Goal: Task Accomplishment & Management: Manage account settings

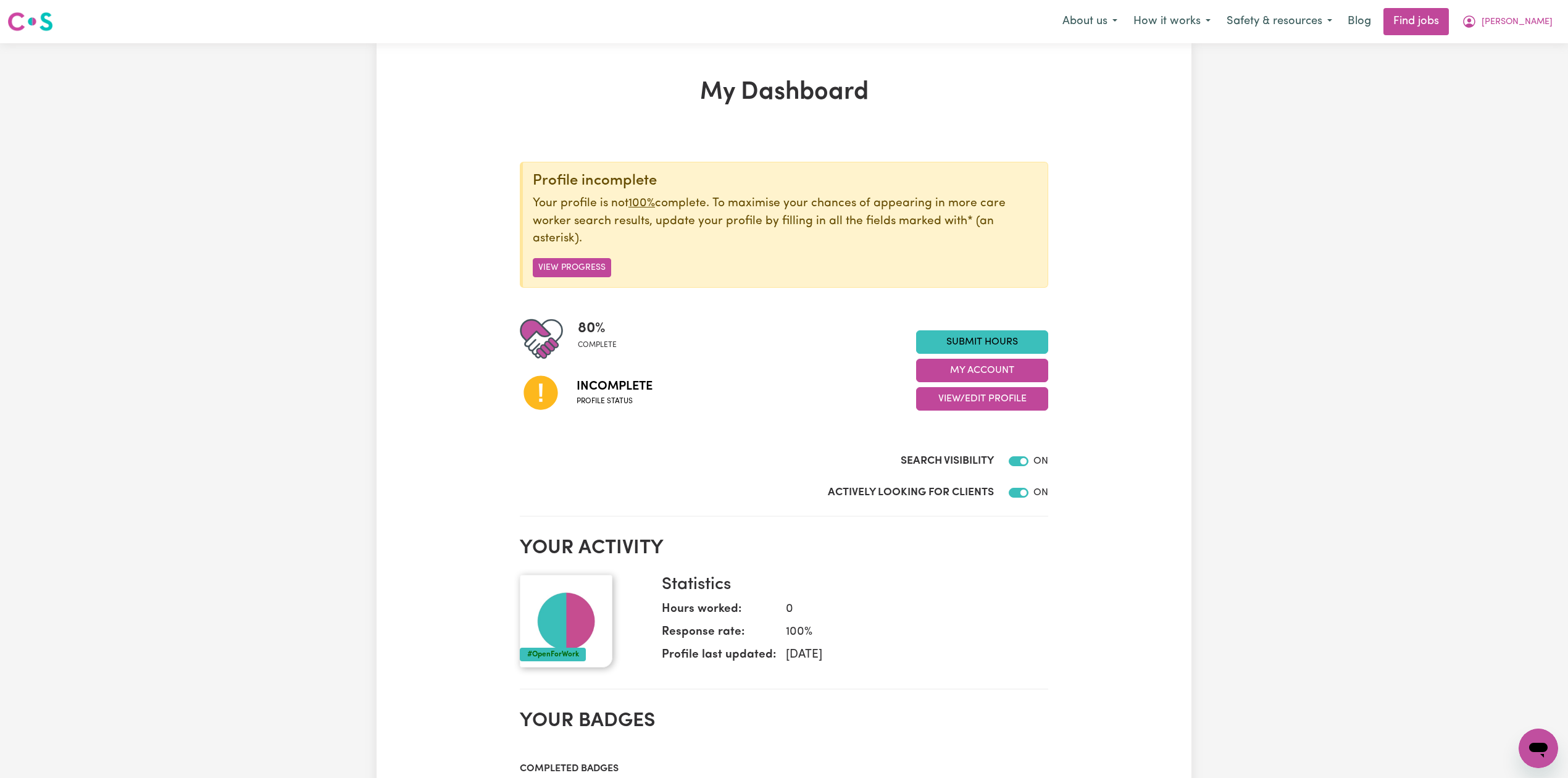
scroll to position [82, 0]
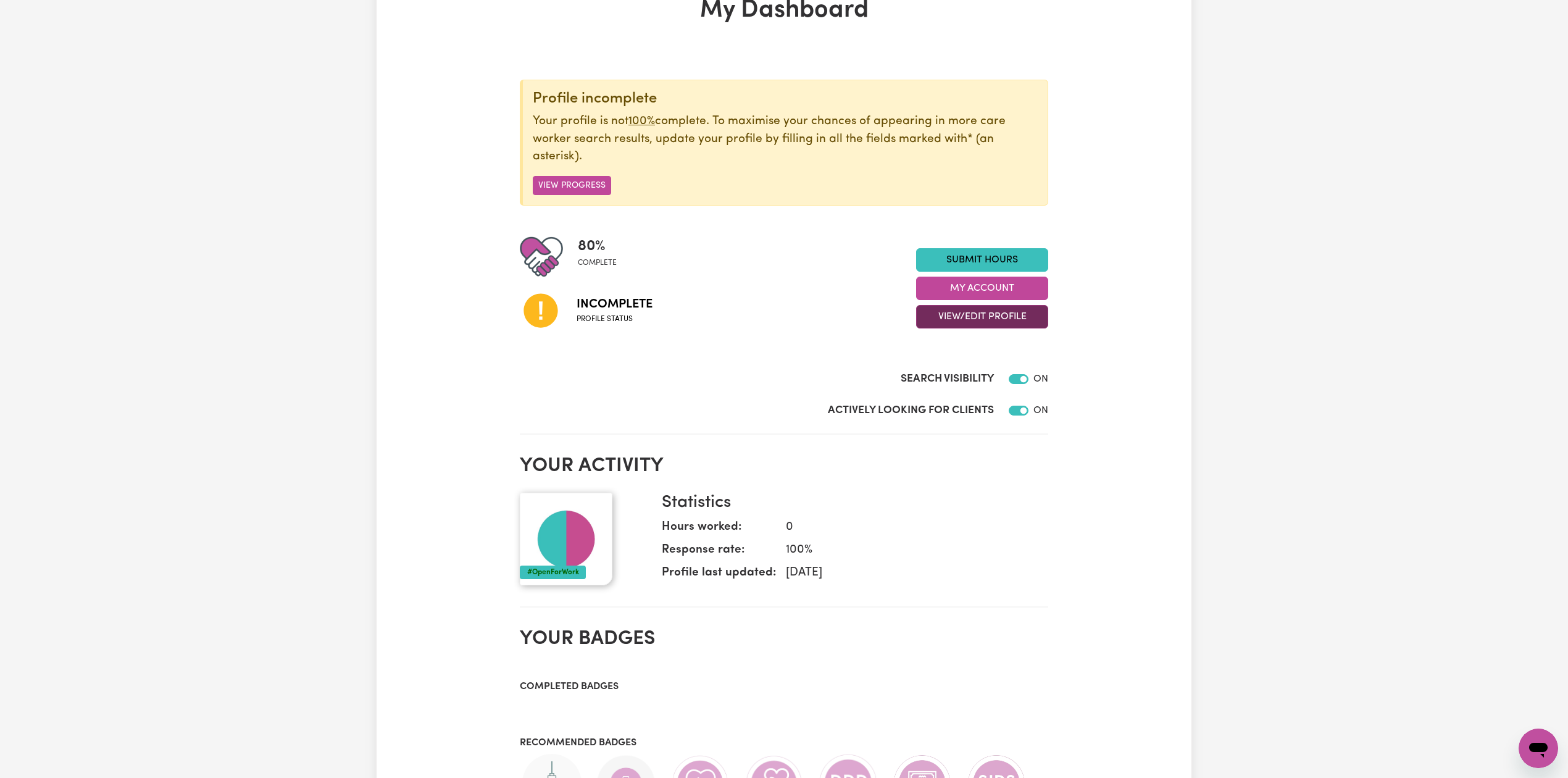
click at [947, 318] on button "View/Edit Profile" at bounding box center [982, 317] width 132 height 24
click at [952, 371] on link "Edit Profile" at bounding box center [975, 373] width 116 height 25
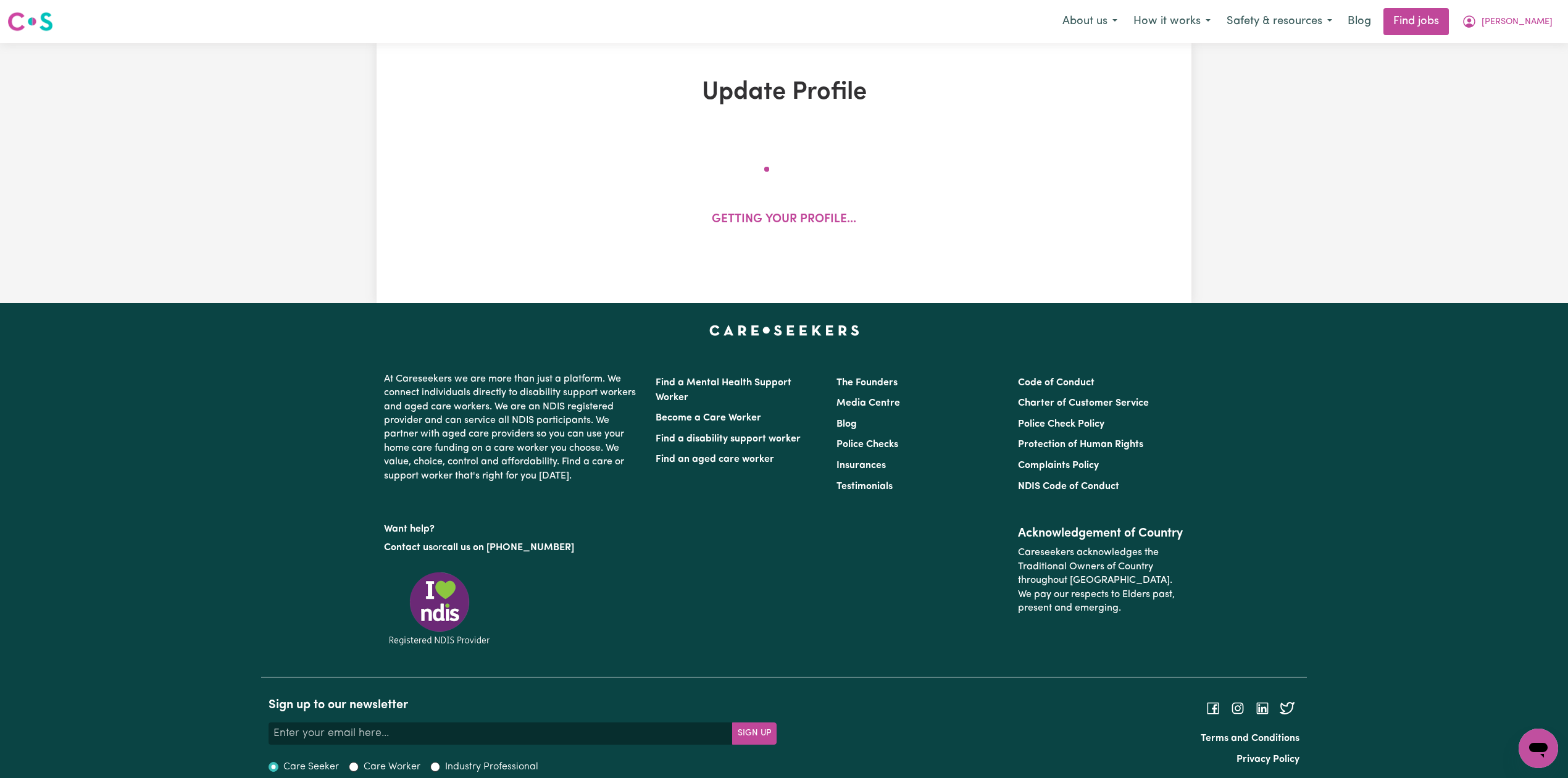
select select "[DEMOGRAPHIC_DATA]"
select select "Student Visa"
select select "Studying a healthcare related degree or qualification"
select select "37"
select select "45"
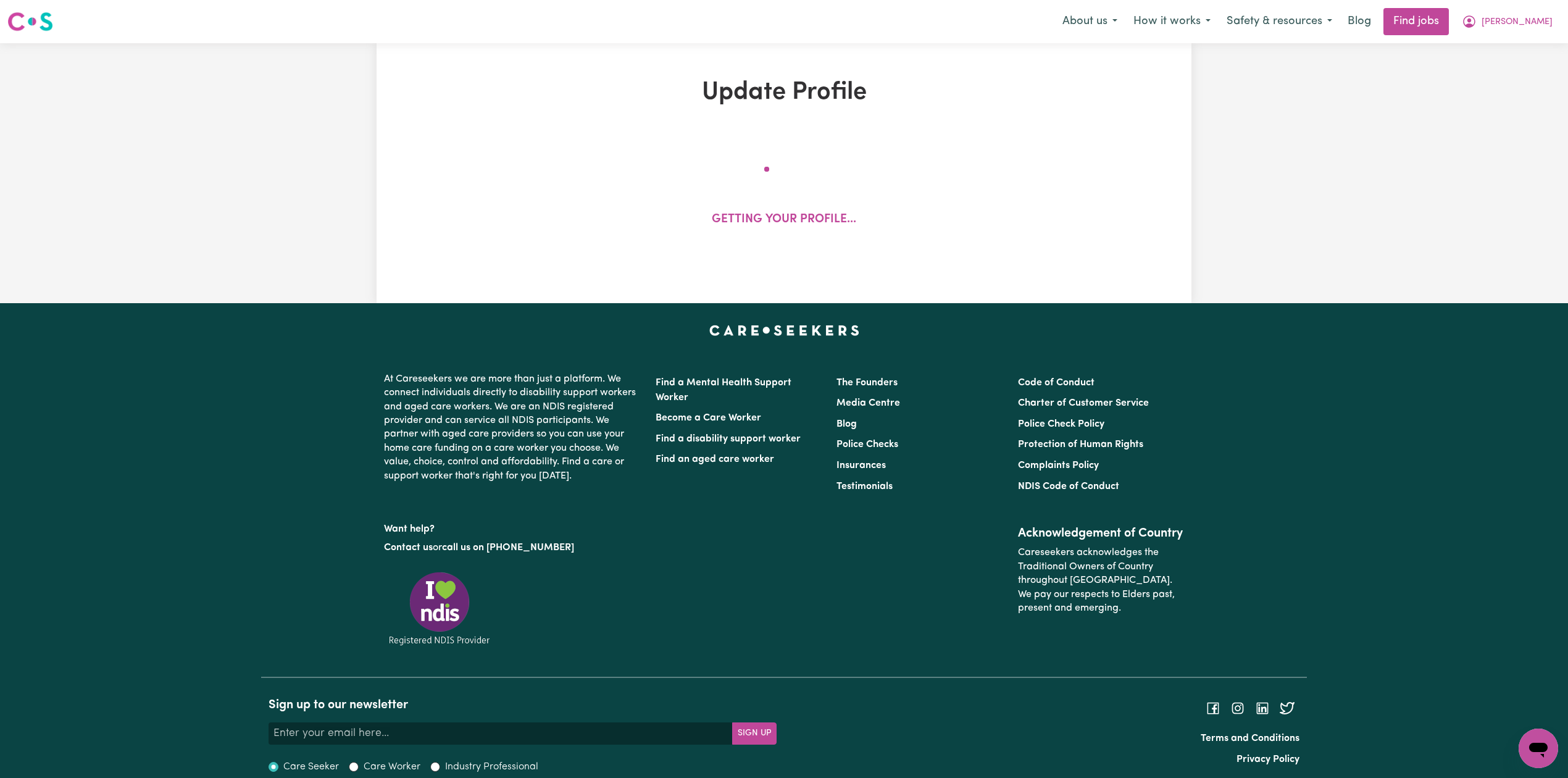
select select "62"
select select "70"
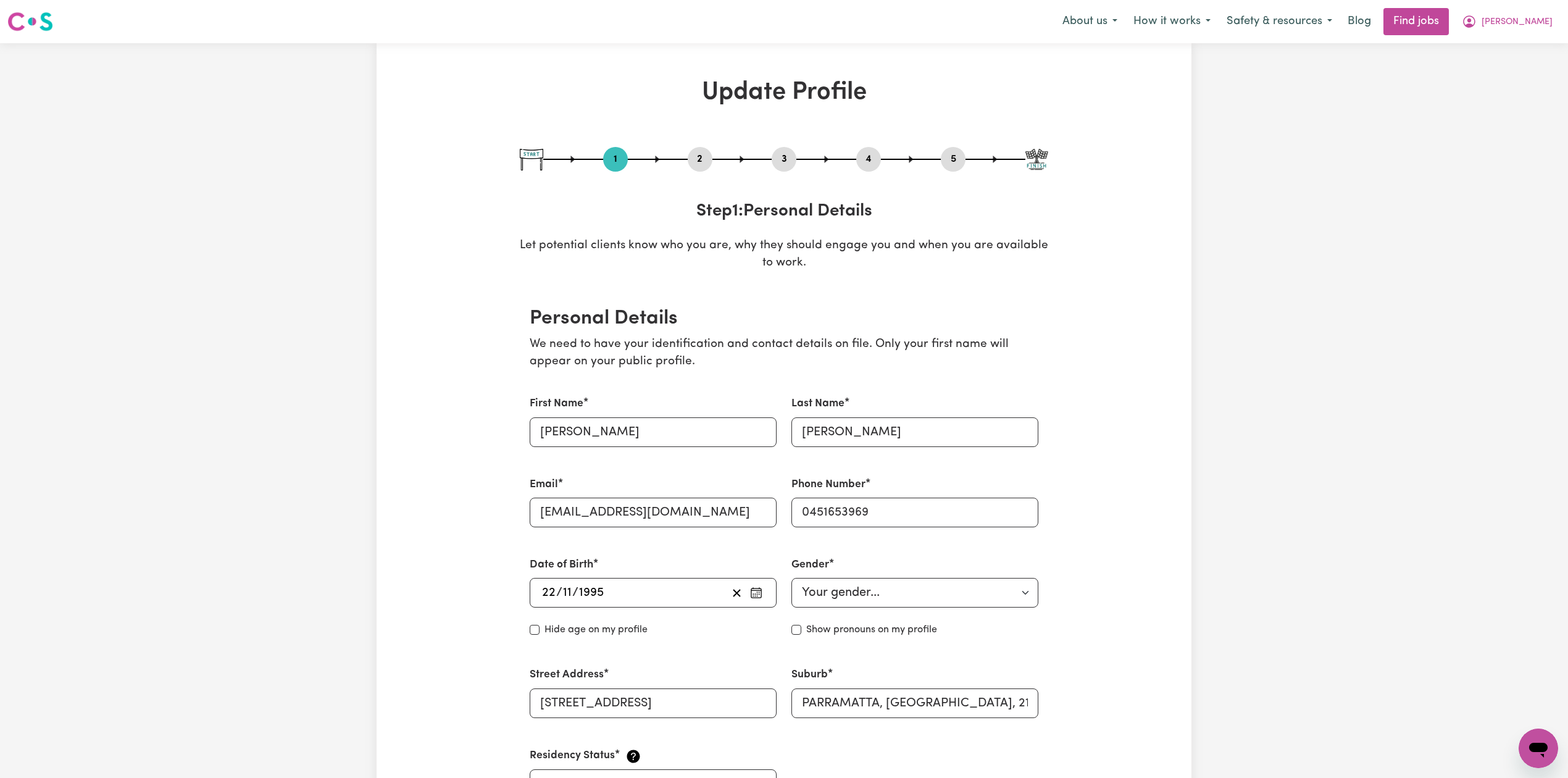
click at [699, 166] on button "2" at bounding box center [699, 159] width 25 height 16
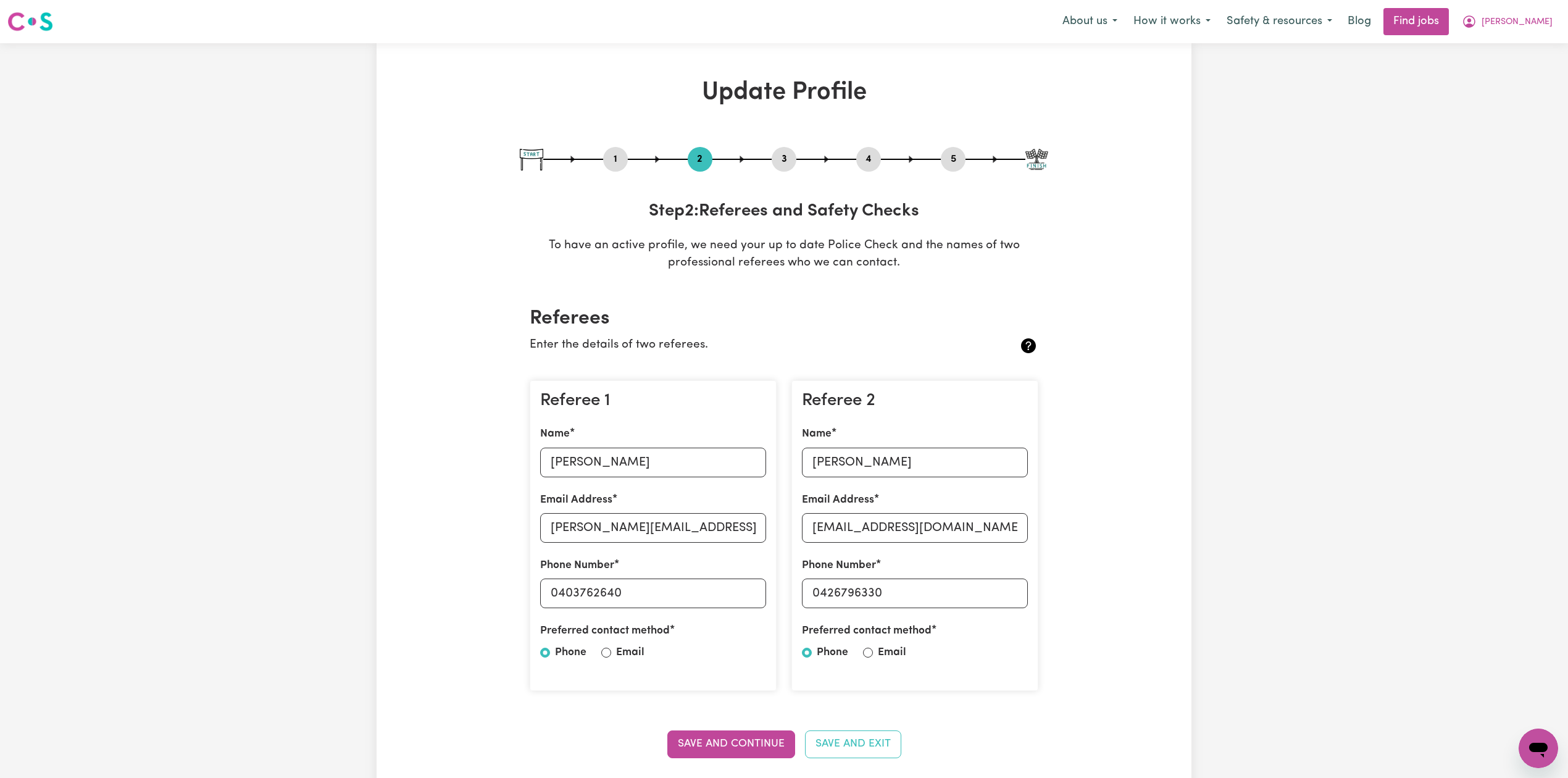
scroll to position [164, 0]
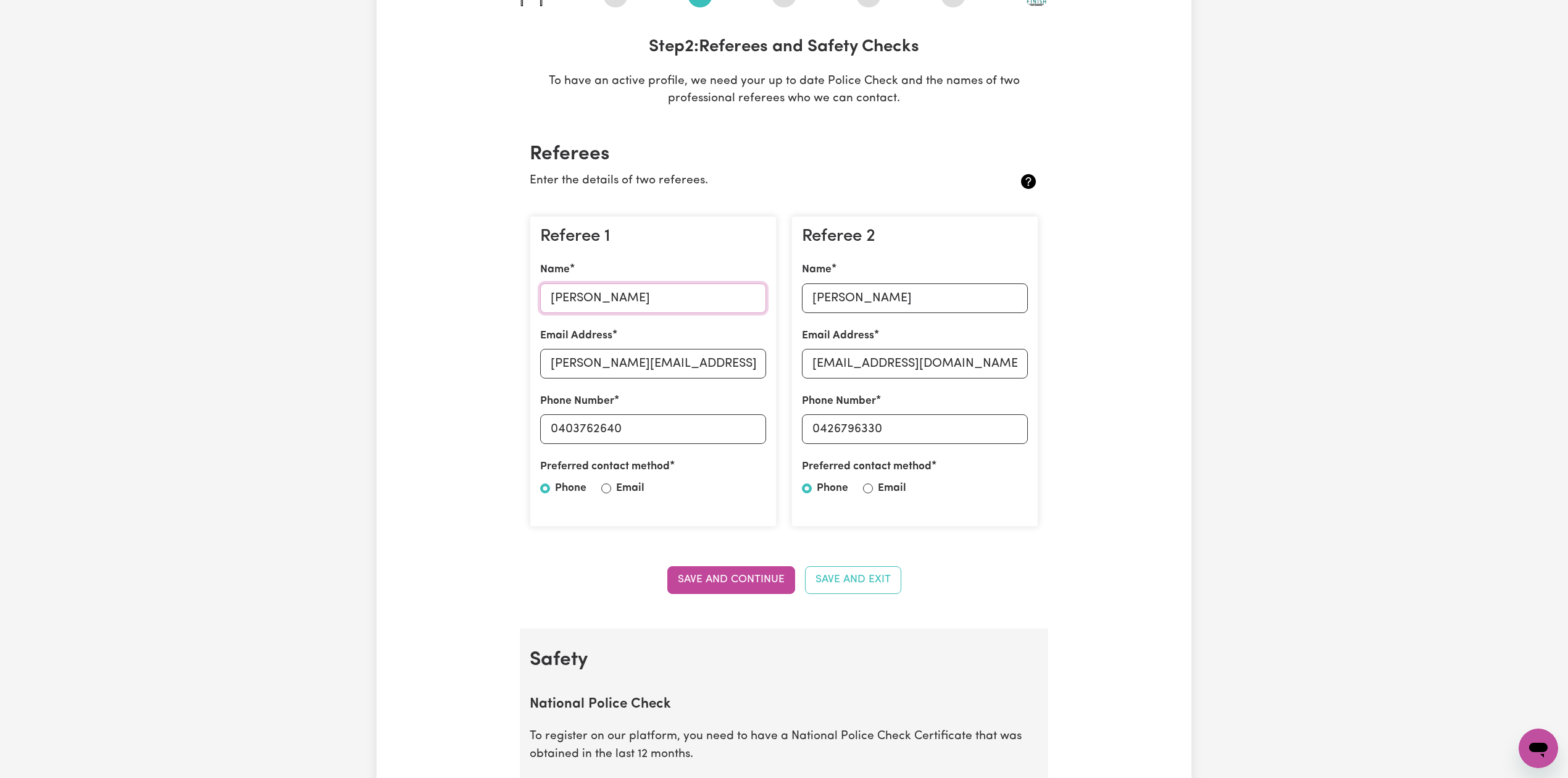
click at [607, 304] on input "[PERSON_NAME]" at bounding box center [653, 298] width 226 height 29
click at [612, 366] on input "[PERSON_NAME][EMAIL_ADDRESS][PERSON_NAME][DOMAIN_NAME]" at bounding box center [653, 363] width 226 height 29
click at [618, 440] on input "0403762640" at bounding box center [653, 429] width 226 height 29
drag, startPoint x: 558, startPoint y: 426, endPoint x: 657, endPoint y: 430, distance: 99.1
click at [657, 430] on input "0403762640" at bounding box center [653, 429] width 226 height 29
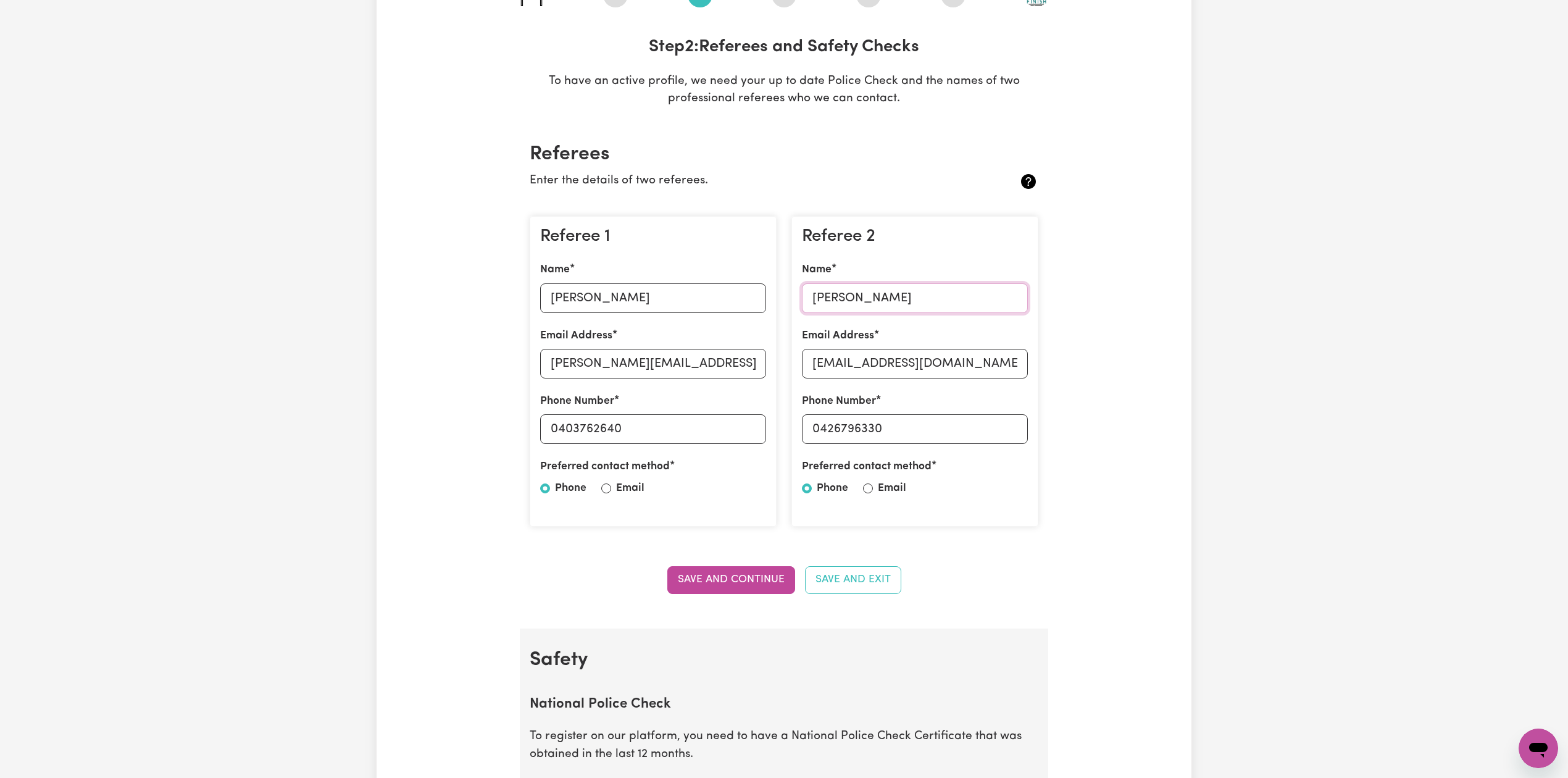
click at [879, 292] on input "[PERSON_NAME]" at bounding box center [915, 298] width 226 height 29
click at [831, 374] on input "[EMAIL_ADDRESS][DOMAIN_NAME]" at bounding box center [915, 363] width 226 height 29
drag, startPoint x: 821, startPoint y: 427, endPoint x: 959, endPoint y: 430, distance: 138.0
click at [959, 430] on input "0426796330" at bounding box center [915, 429] width 226 height 29
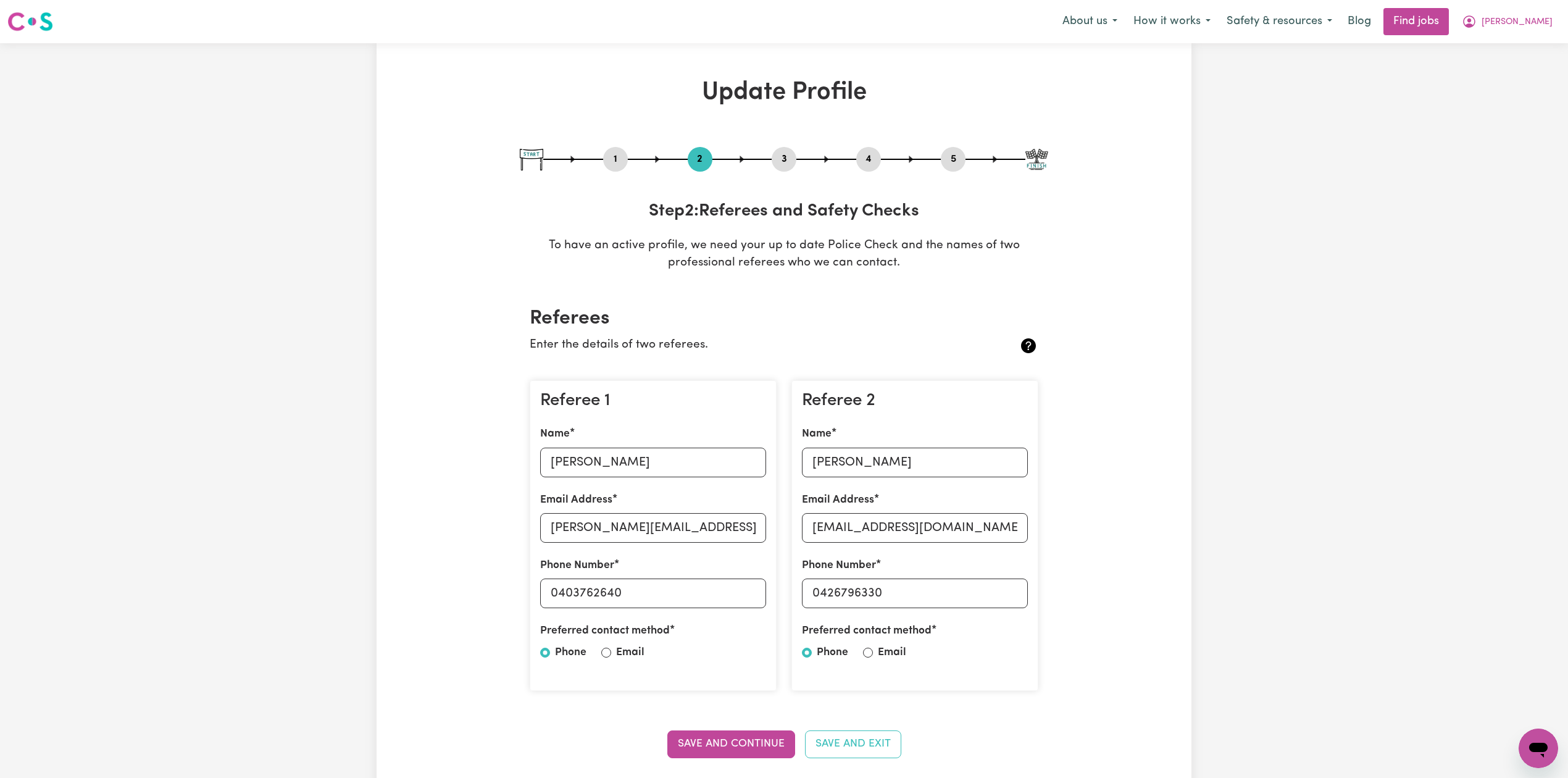
click at [949, 158] on button "5" at bounding box center [953, 159] width 25 height 16
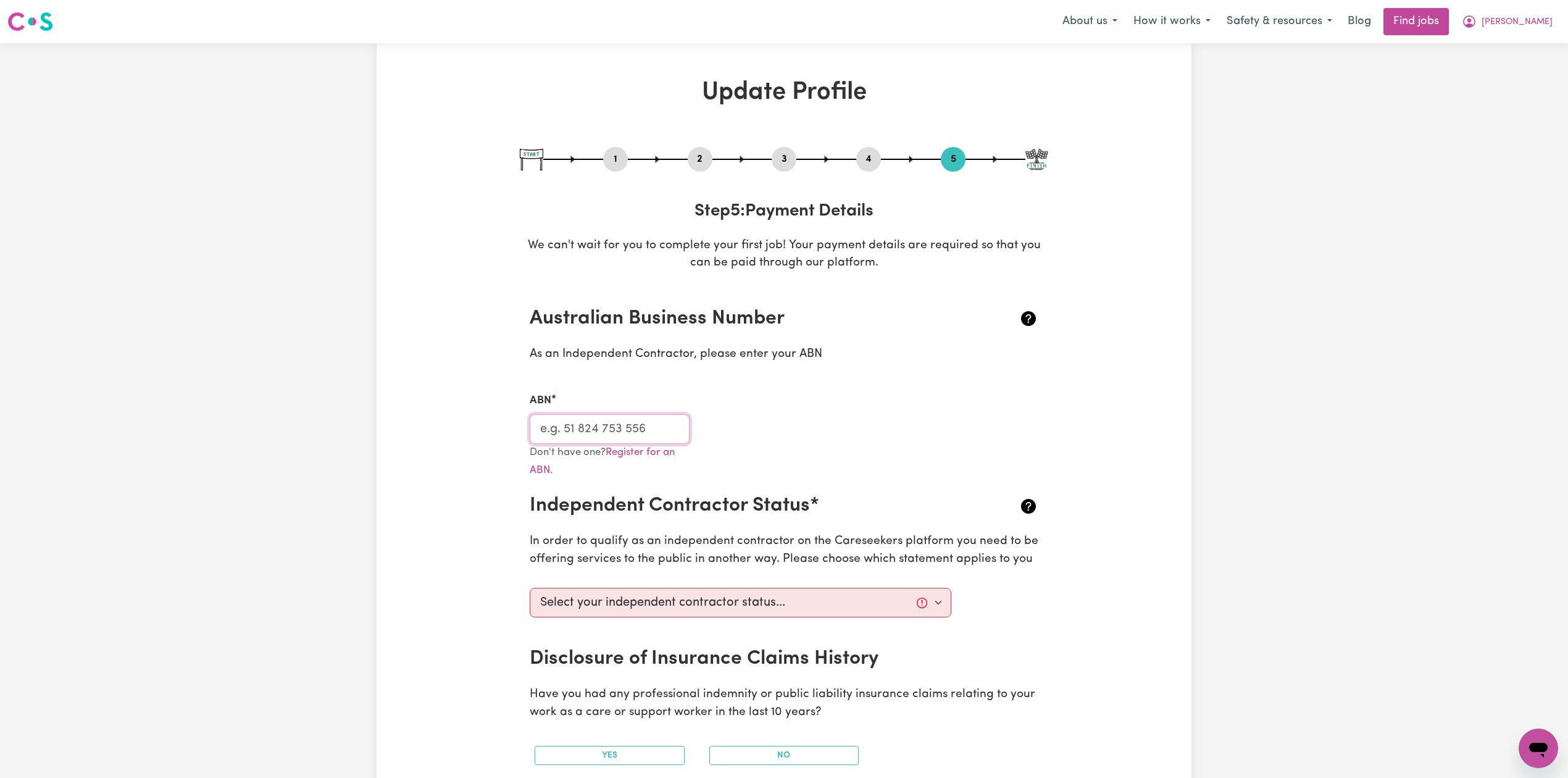
click at [586, 422] on input "ABN" at bounding box center [610, 429] width 160 height 29
click at [1528, 21] on span "[PERSON_NAME]" at bounding box center [1517, 21] width 71 height 13
click at [1495, 71] on link "My Dashboard" at bounding box center [1511, 71] width 97 height 24
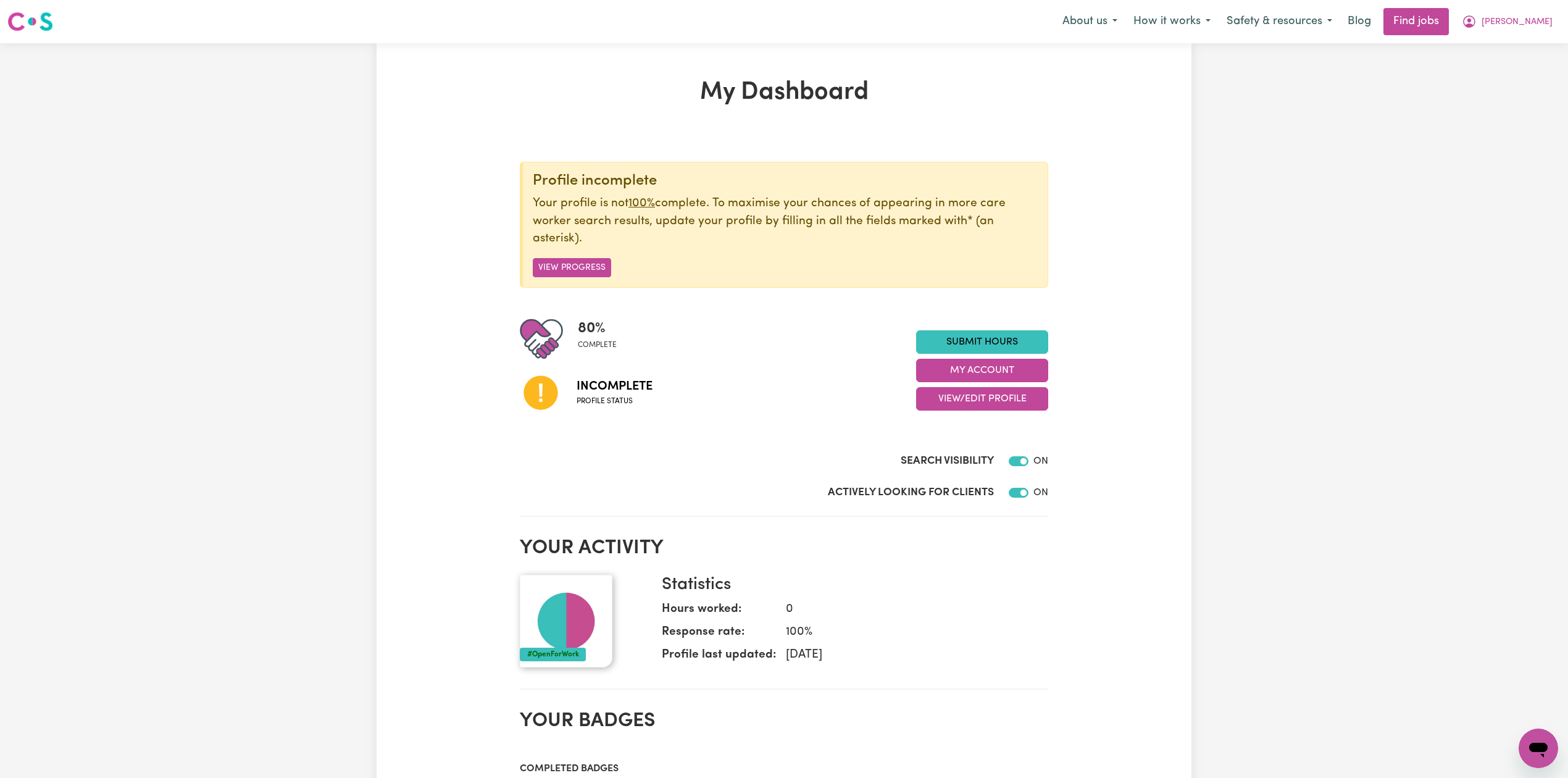
click at [1500, 65] on div "My Dashboard Profile incomplete Your profile is not 100% complete. To maximise …" at bounding box center [784, 674] width 1568 height 1262
drag, startPoint x: 1517, startPoint y: 13, endPoint x: 1524, endPoint y: 35, distance: 23.1
click at [1517, 13] on button "[PERSON_NAME]" at bounding box center [1507, 21] width 107 height 26
click at [1517, 93] on link "Logout" at bounding box center [1511, 94] width 97 height 24
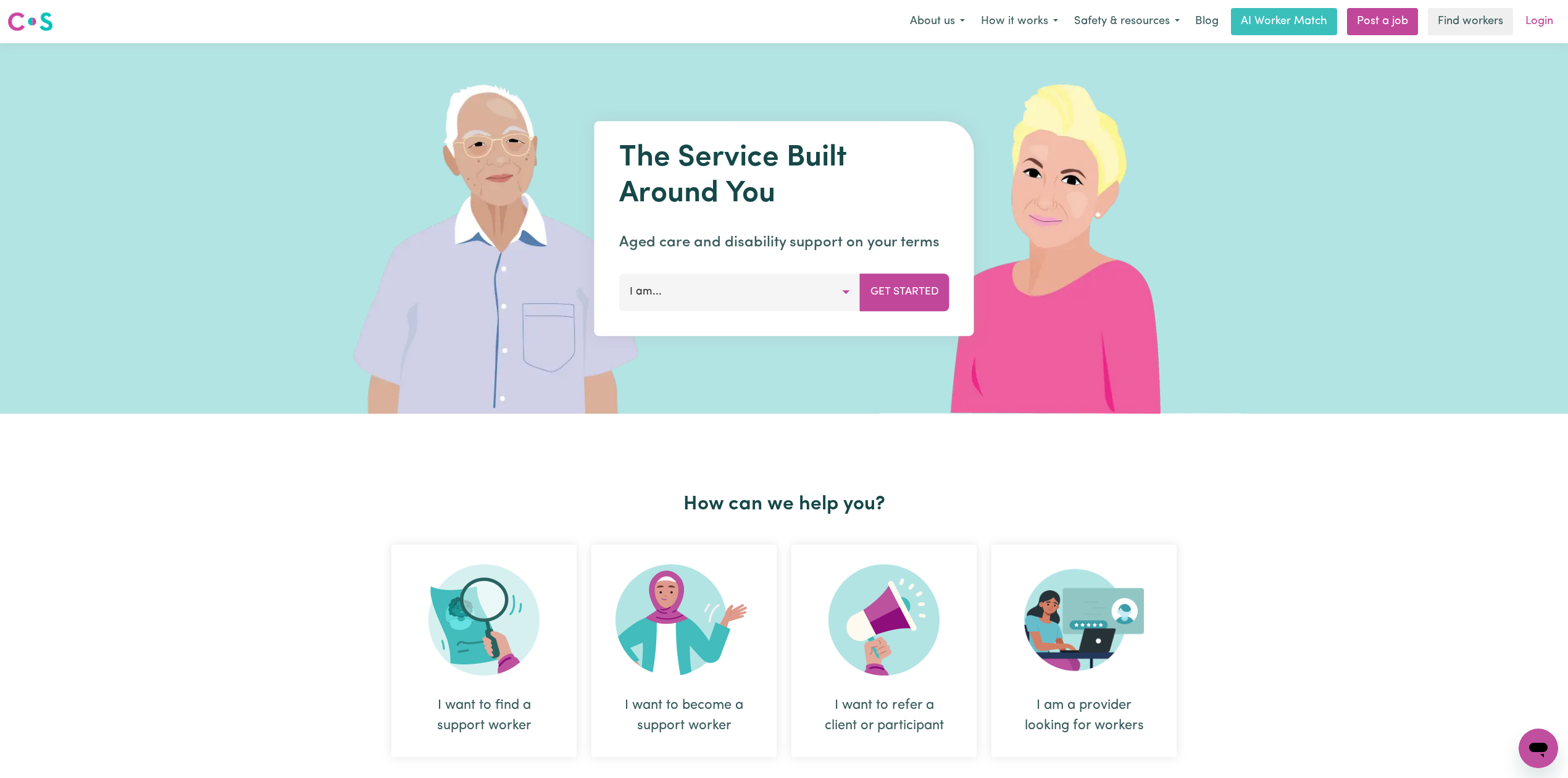
click at [1524, 11] on link "Login" at bounding box center [1539, 21] width 43 height 27
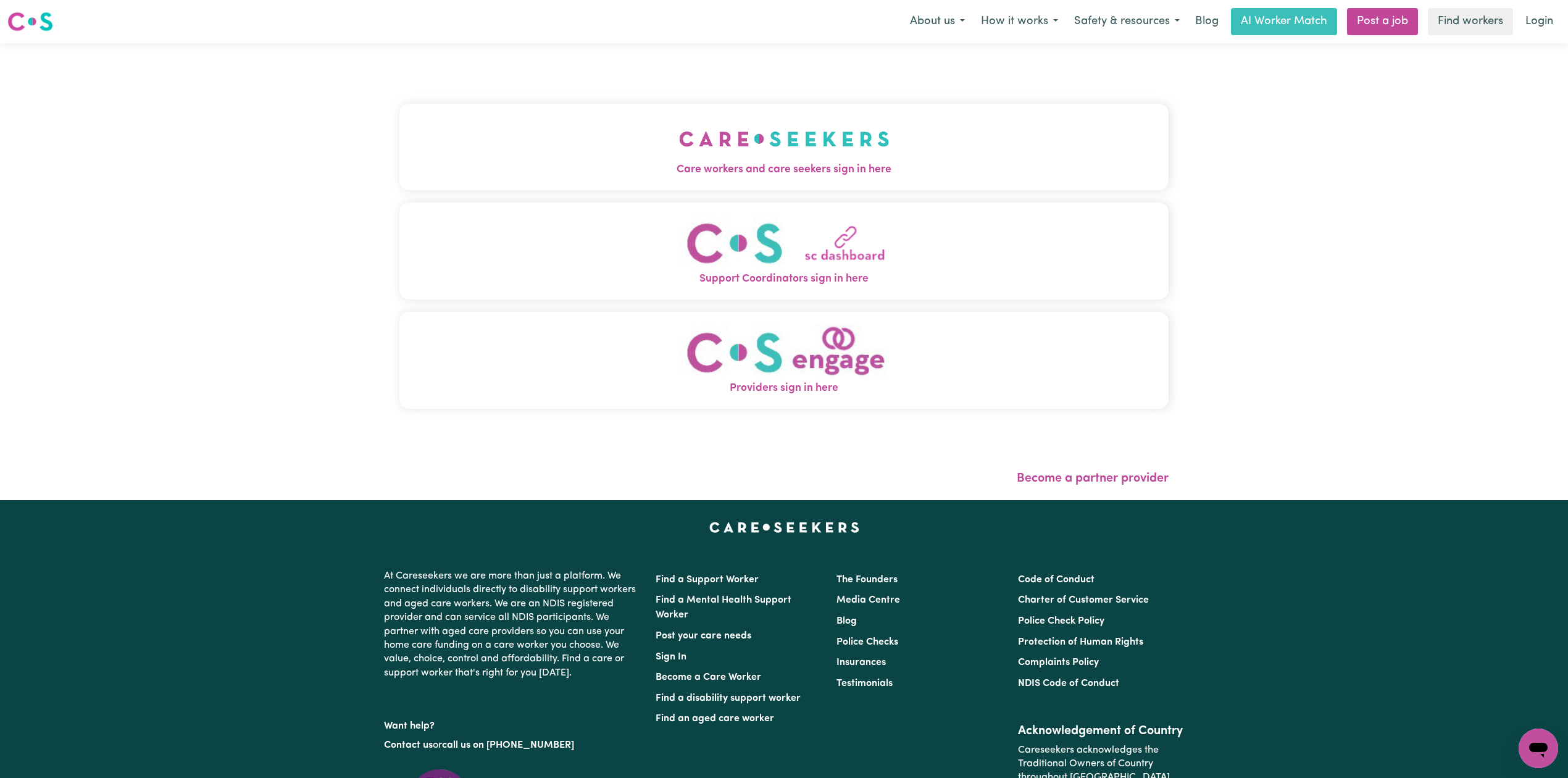
click at [587, 162] on span "Care workers and care seekers sign in here" at bounding box center [783, 170] width 769 height 16
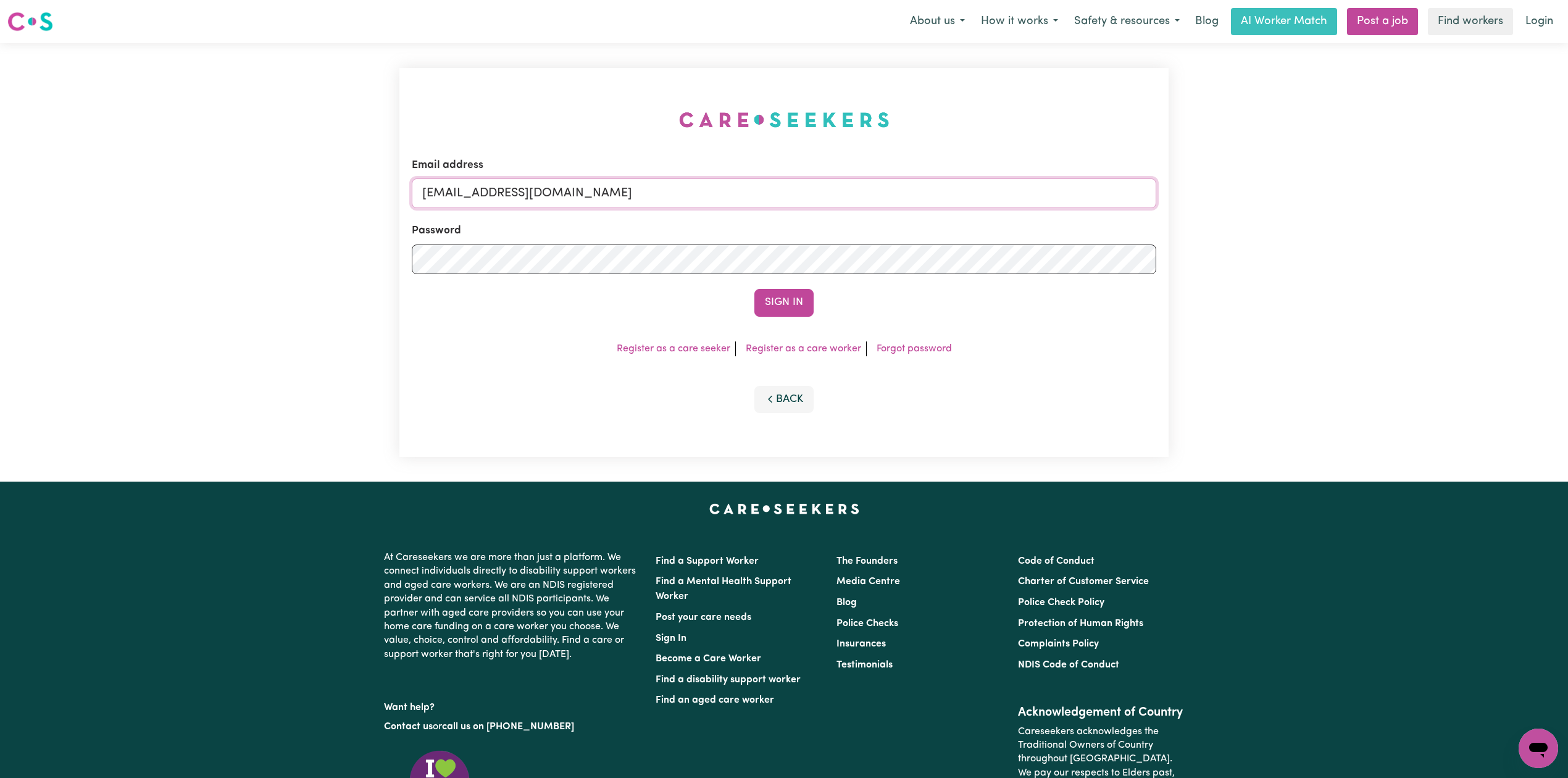
click at [534, 203] on input "[EMAIL_ADDRESS][DOMAIN_NAME]" at bounding box center [784, 193] width 744 height 29
drag, startPoint x: 487, startPoint y: 188, endPoint x: 889, endPoint y: 199, distance: 402.2
click at [889, 199] on input "Superuser~[EMAIL_ADDRESS][DOMAIN_NAME]" at bounding box center [784, 193] width 744 height 29
type input "[EMAIL_ADDRESS][PERSON_NAME][DOMAIN_NAME]"
click at [789, 304] on button "Sign In" at bounding box center [784, 303] width 59 height 27
